Goal: Find specific page/section: Find specific page/section

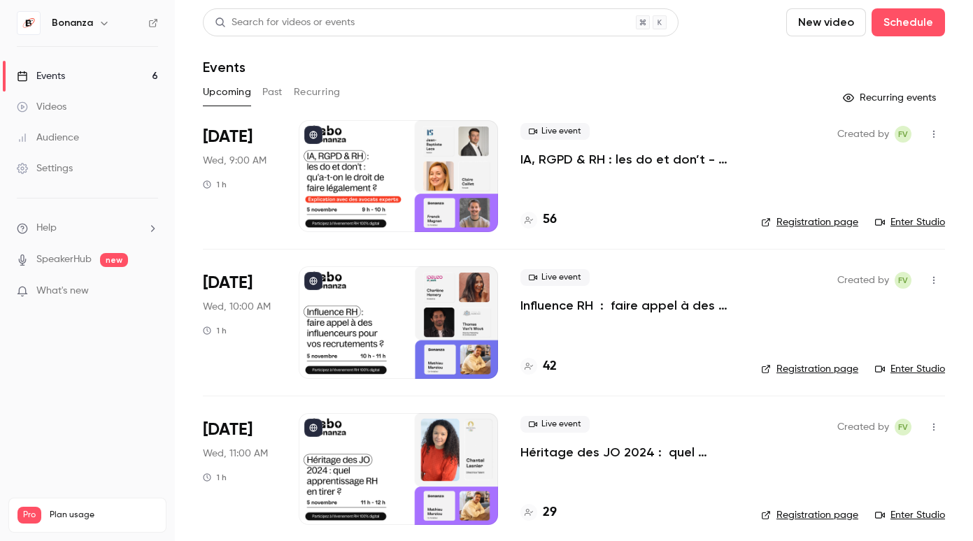
click at [64, 141] on div "Audience" at bounding box center [48, 138] width 62 height 14
